Goal: Information Seeking & Learning: Learn about a topic

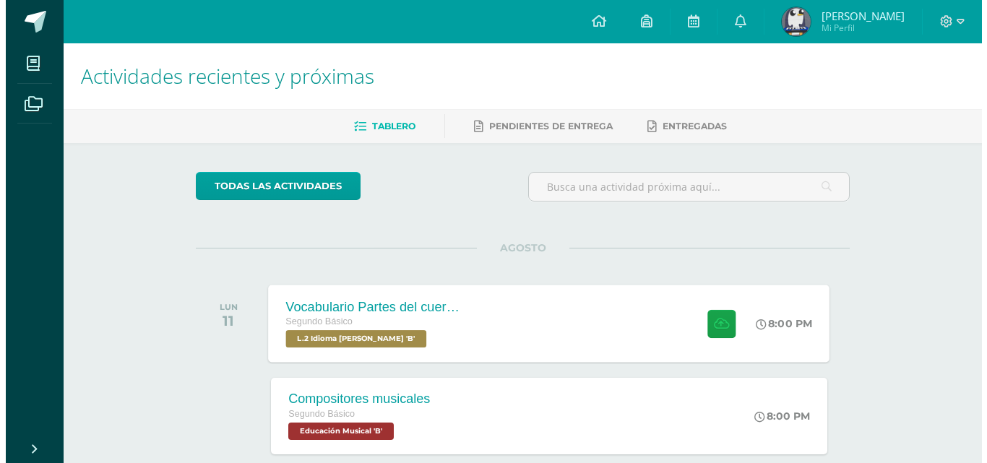
scroll to position [72, 0]
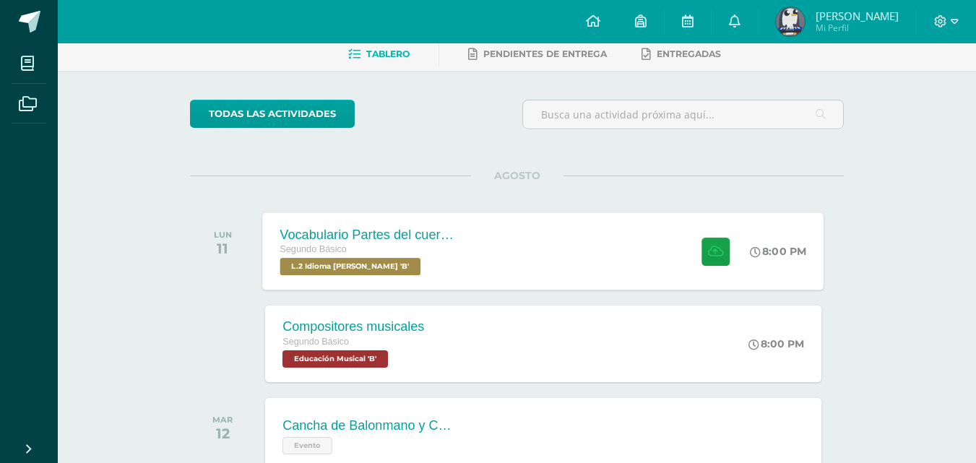
click at [518, 237] on div "Vocabulario Partes del cuerpo Segundo Básico L.2 Idioma Maya Kaqchikel 'B' 8:00…" at bounding box center [543, 250] width 561 height 77
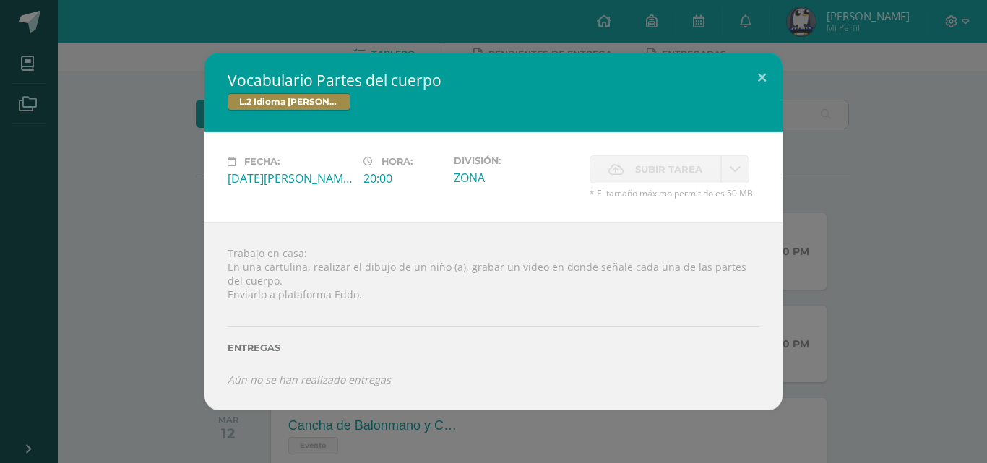
click at [182, 225] on div "Vocabulario Partes del cuerpo L.2 Idioma Maya Kaqchikel Fecha: Lunes 11 de Agos…" at bounding box center [493, 231] width 975 height 357
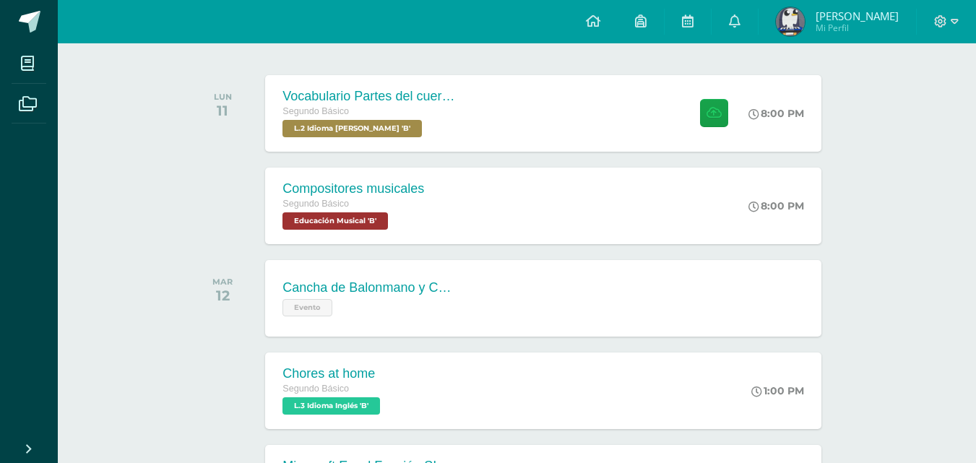
scroll to position [217, 0]
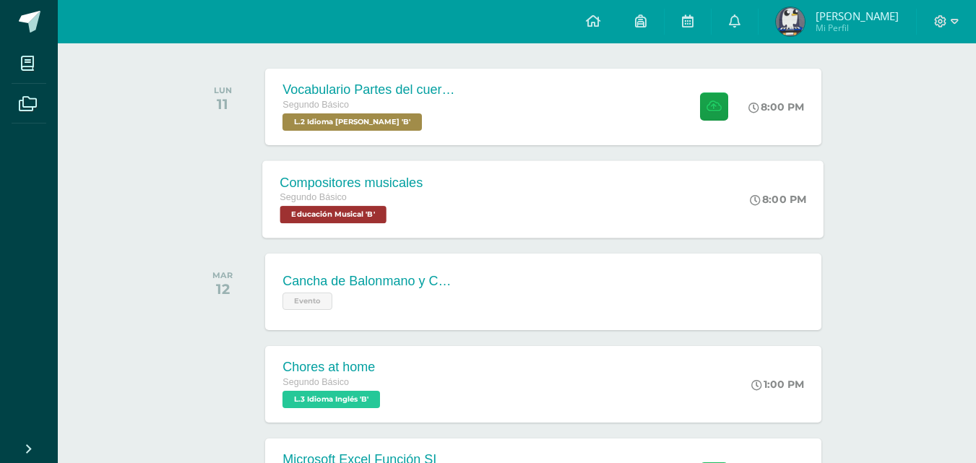
click at [359, 208] on span "Educación Musical 'B'" at bounding box center [333, 214] width 106 height 17
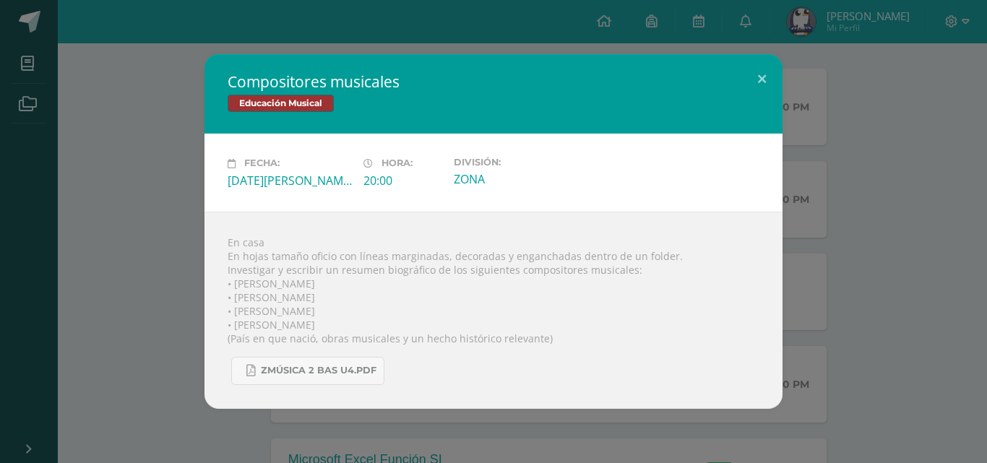
click at [104, 250] on div "Compositores musicales Educación Musical Fecha: Lunes 11 de Agosto Hora: 20:00 …" at bounding box center [493, 231] width 975 height 354
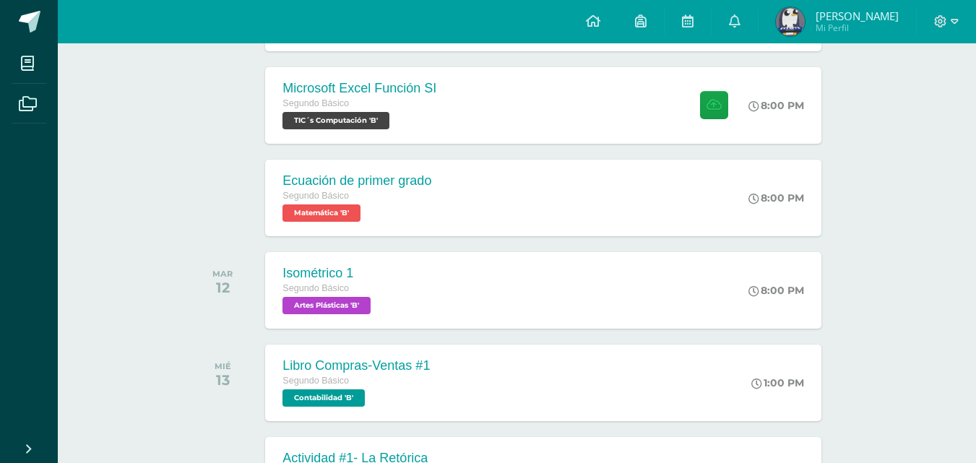
scroll to position [578, 0]
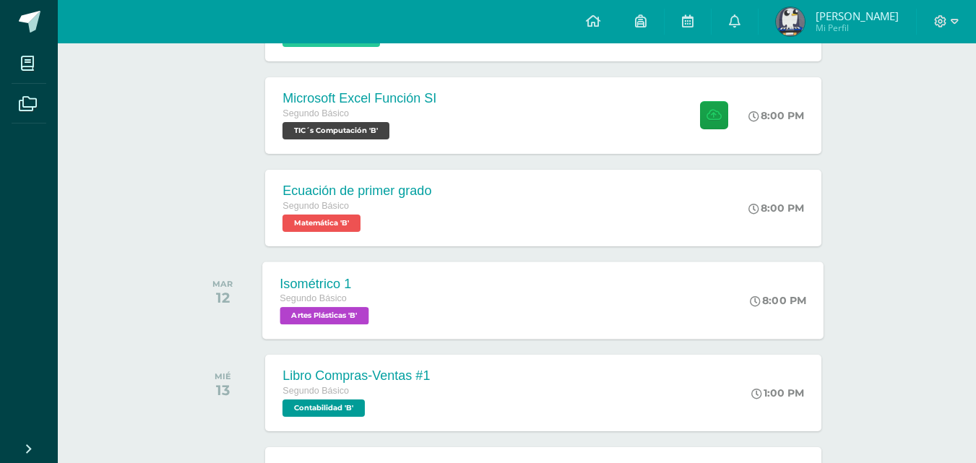
click at [584, 311] on div "Isométrico 1 Segundo Básico Artes Plásticas 'B' 8:00 PM Isométrico 1 Artes Plás…" at bounding box center [543, 299] width 561 height 77
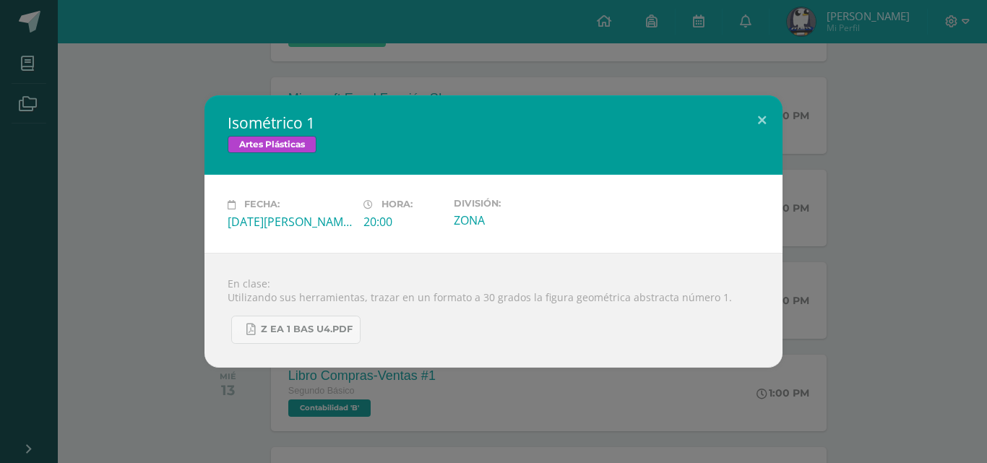
click at [839, 321] on div "Isométrico 1 Artes Plásticas Fecha: Martes 12 de Agosto Hora: 20:00 División: Z…" at bounding box center [493, 231] width 975 height 272
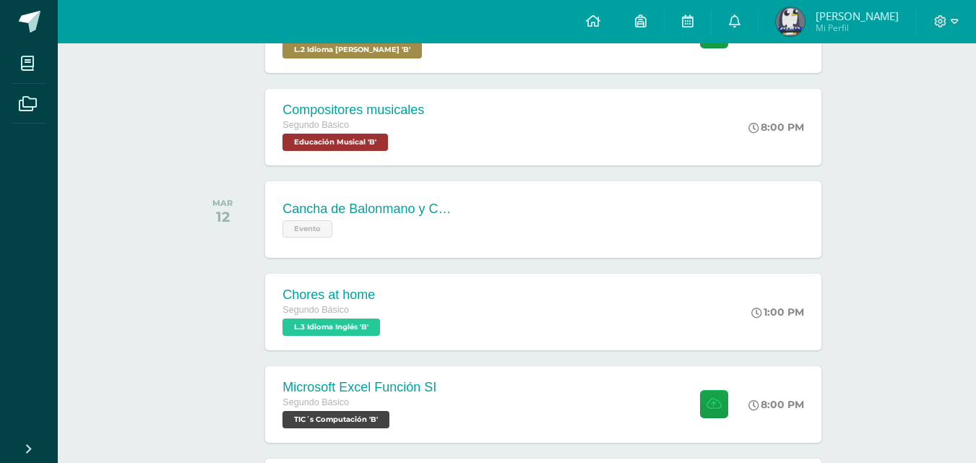
scroll to position [0, 0]
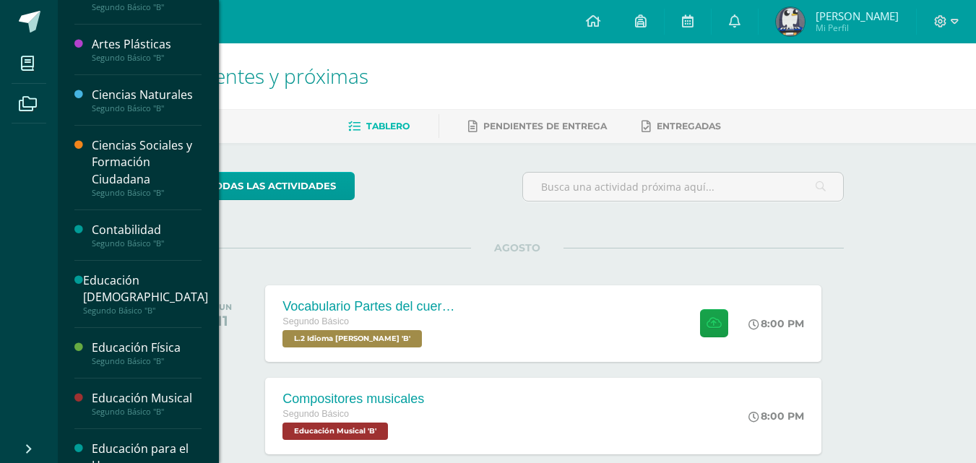
scroll to position [72, 0]
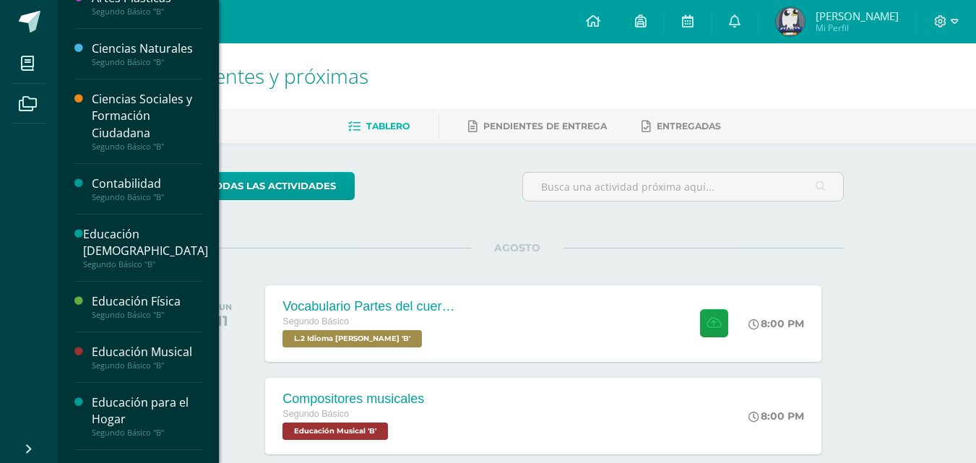
click at [136, 178] on div "Contabilidad" at bounding box center [147, 183] width 110 height 17
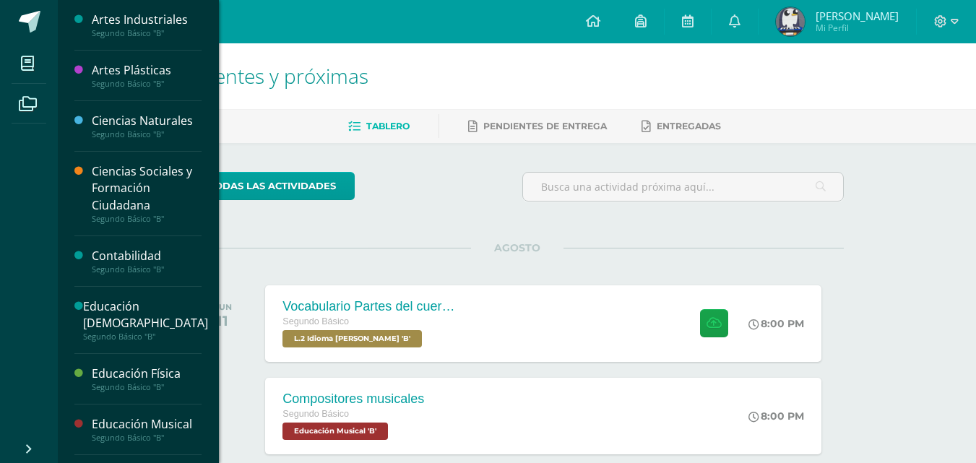
click at [123, 263] on div "Contabilidad" at bounding box center [147, 256] width 110 height 17
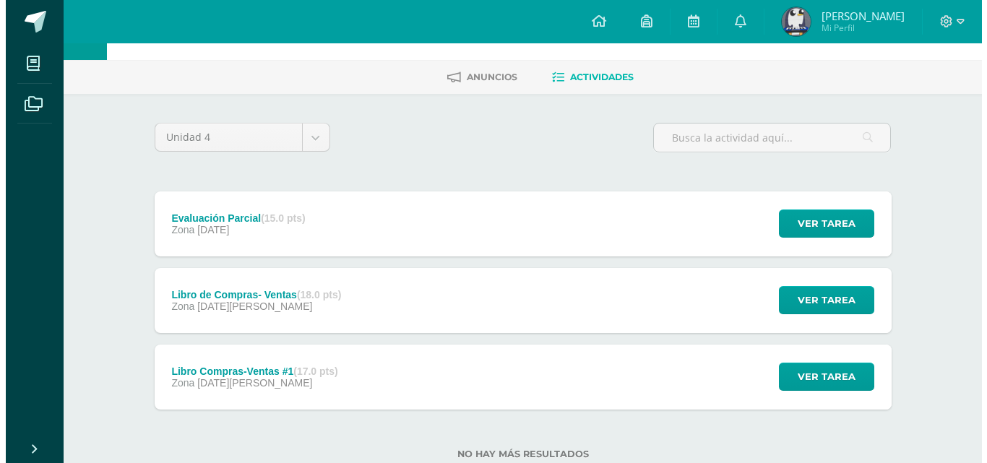
scroll to position [92, 0]
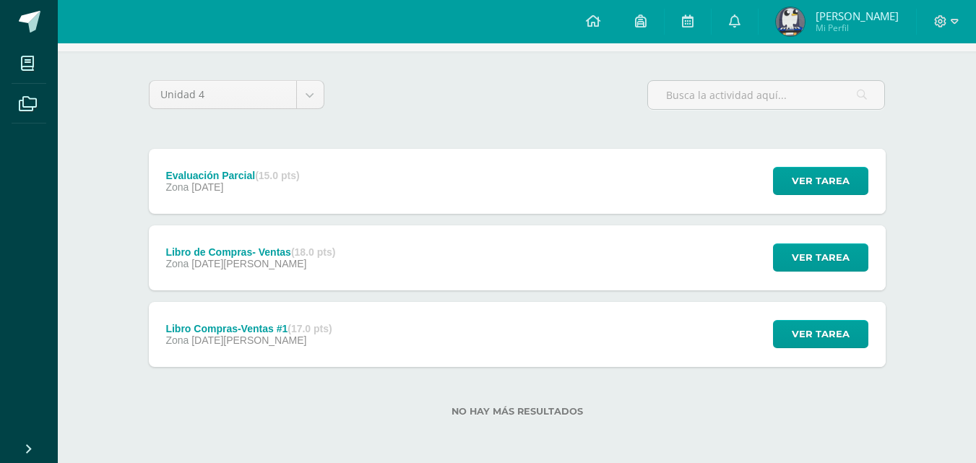
click at [311, 360] on div "Libro Compras-Ventas #1 (17.0 pts) Zona 13 de Agosto" at bounding box center [249, 334] width 201 height 65
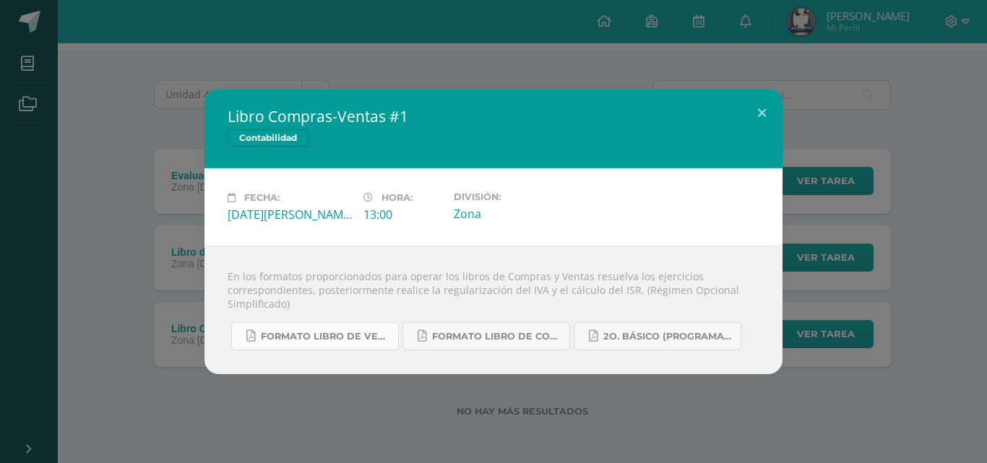
click at [334, 327] on link "Formato Libro de Ventas.pdf" at bounding box center [315, 336] width 168 height 28
click at [489, 339] on span "Formato Libro de Compras.pdf" at bounding box center [497, 337] width 130 height 12
